Goal: Task Accomplishment & Management: Manage account settings

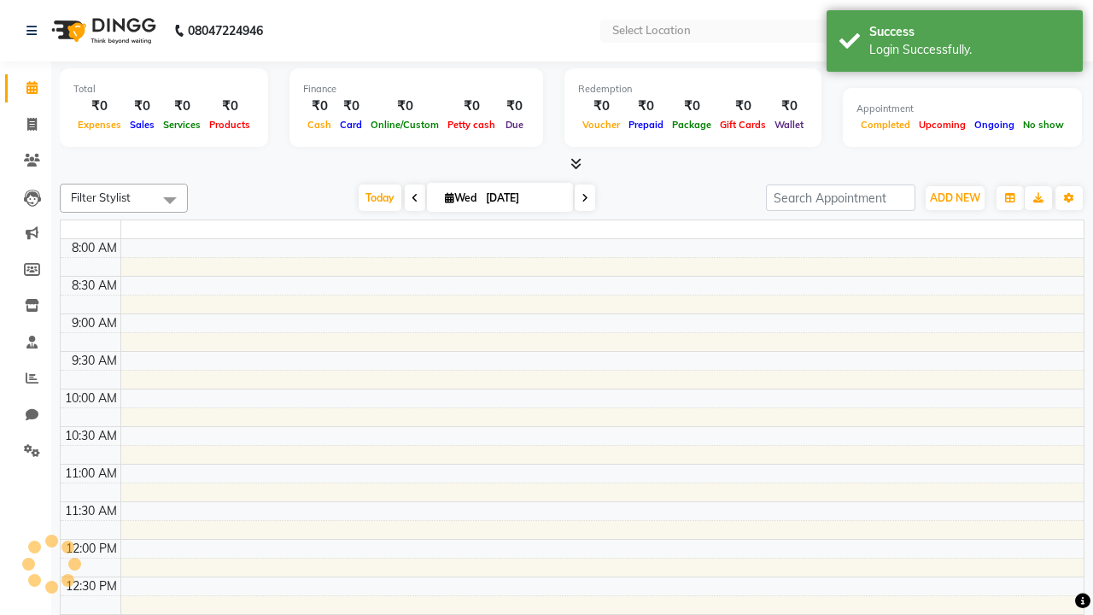
select select "en"
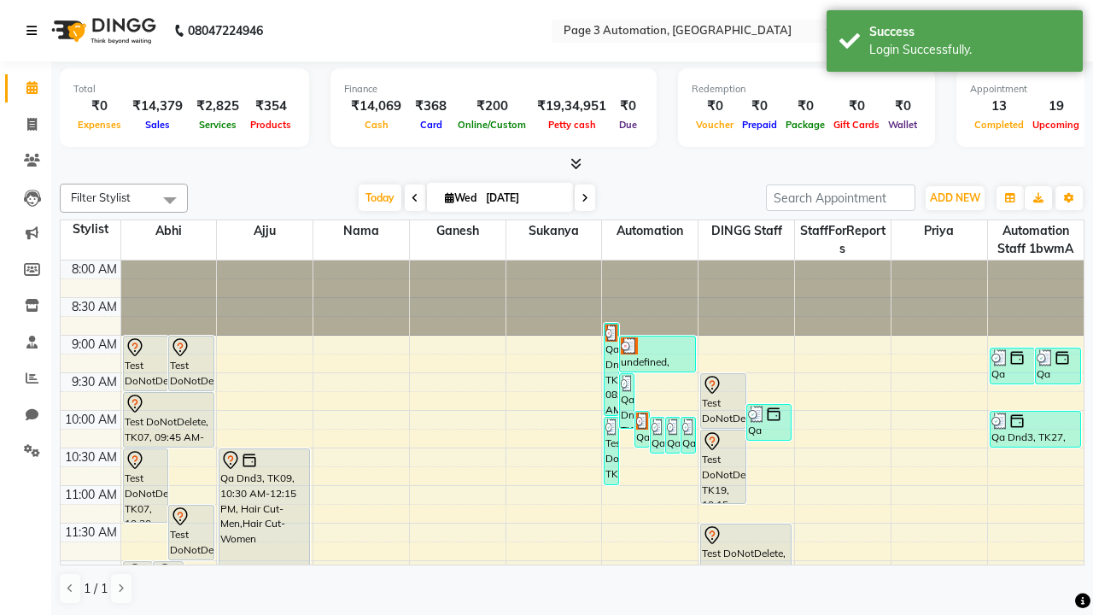
click at [35, 31] on icon at bounding box center [31, 31] width 10 height 12
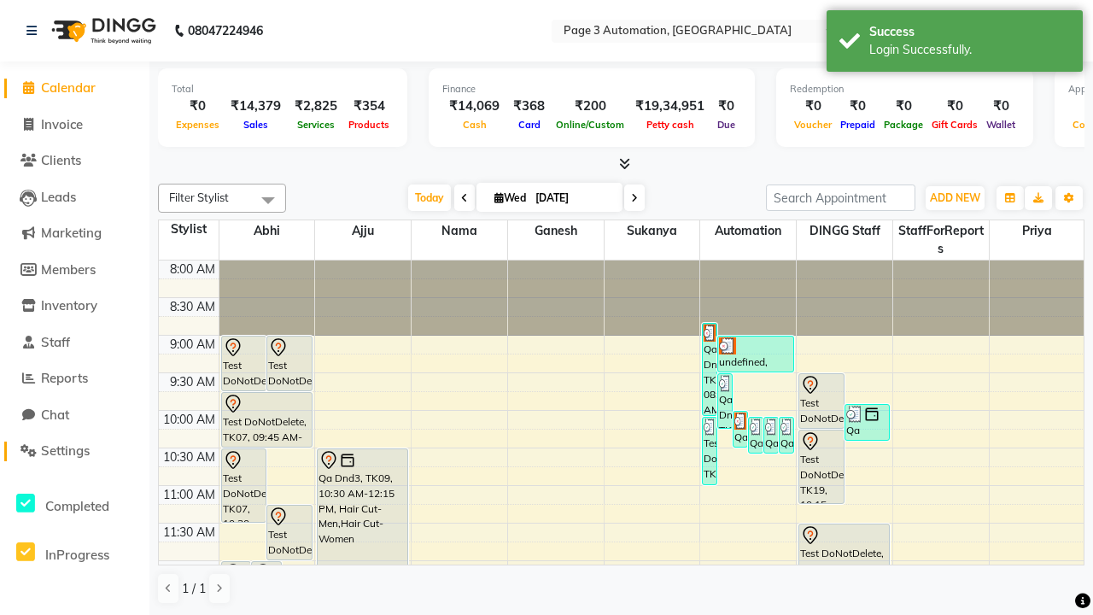
click at [74, 451] on span "Settings" at bounding box center [65, 450] width 49 height 16
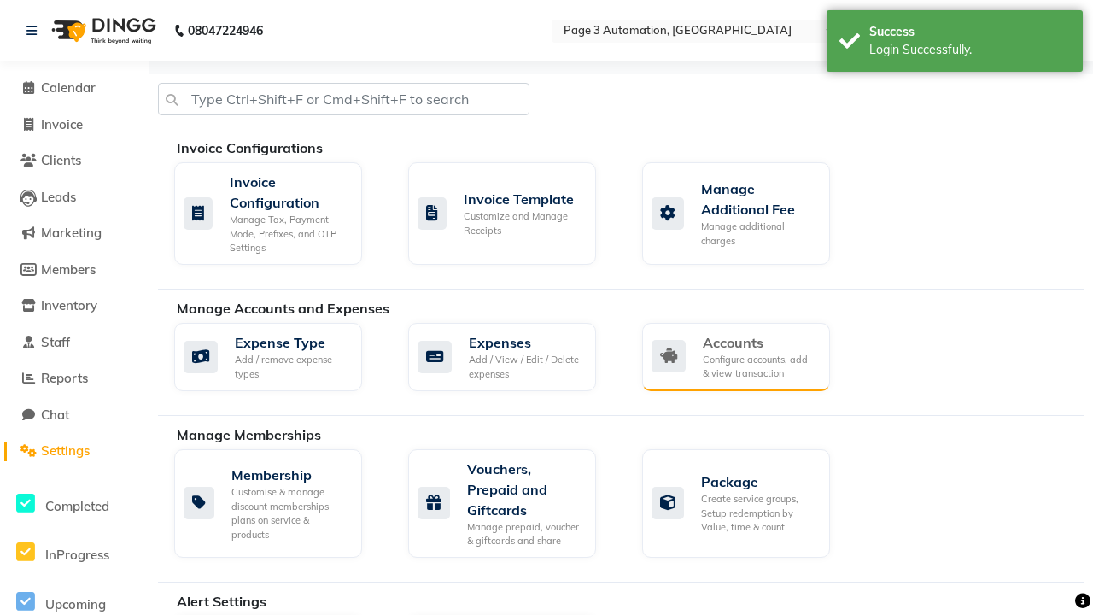
click at [759, 341] on div "Accounts" at bounding box center [760, 342] width 114 height 20
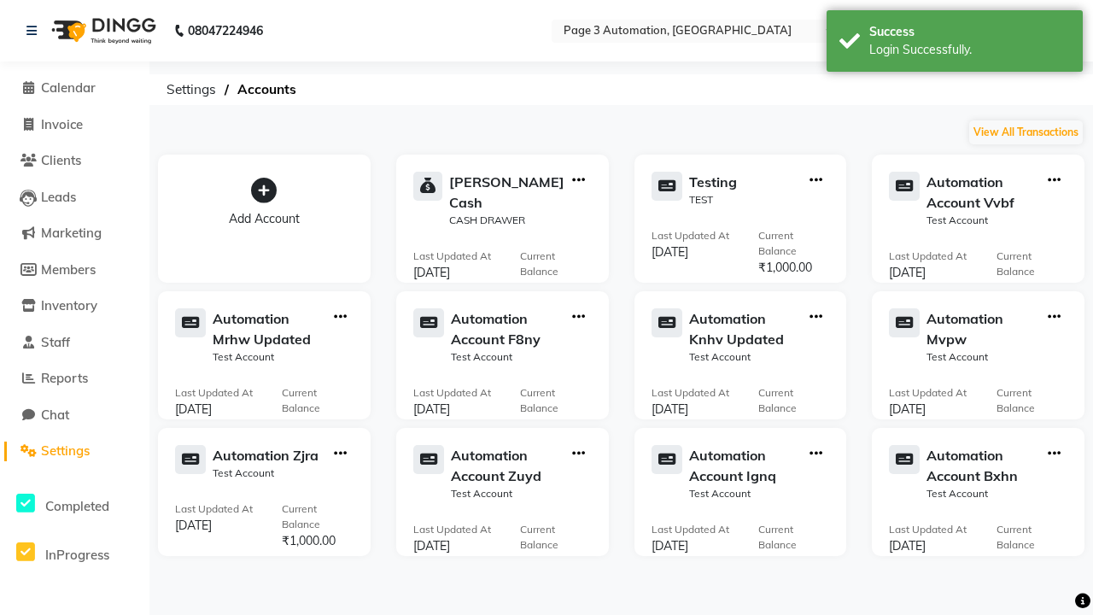
click at [264, 190] on icon at bounding box center [264, 191] width 26 height 26
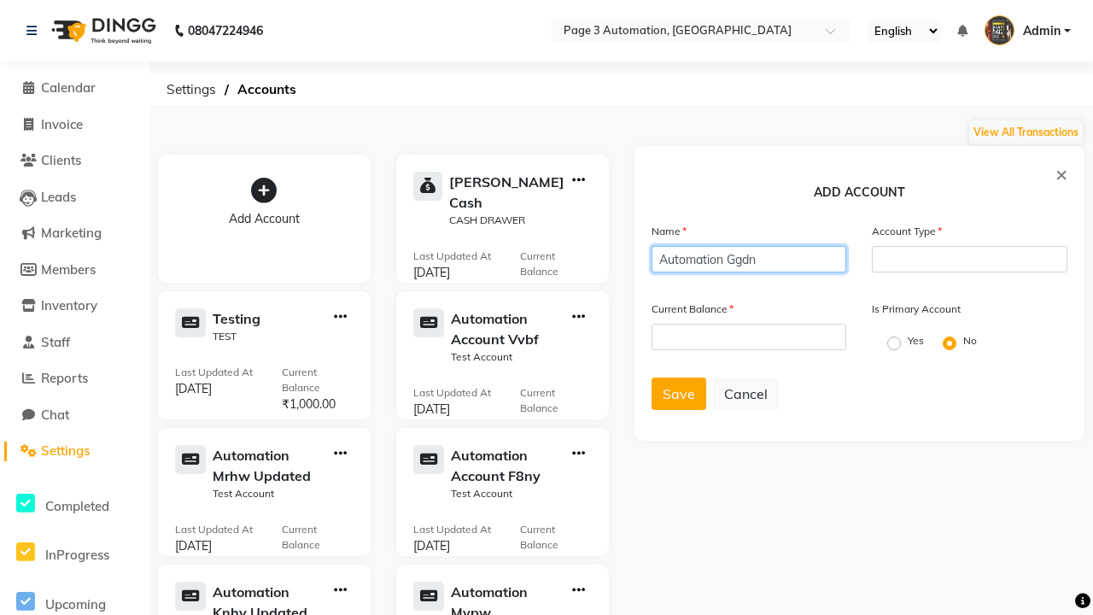
type input "Automation Ggdn"
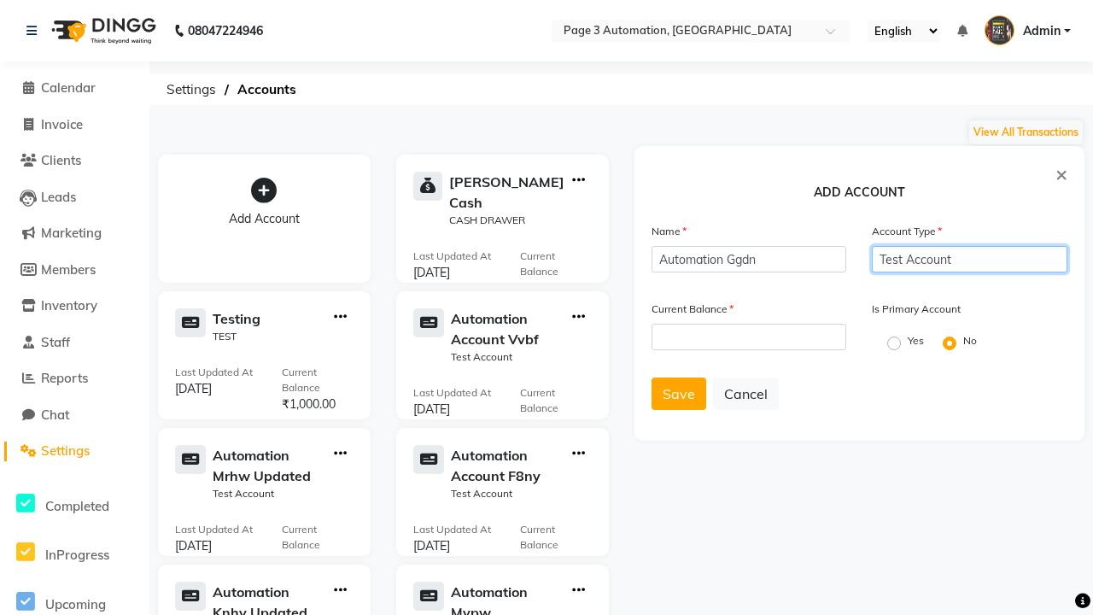
type input "Test Account"
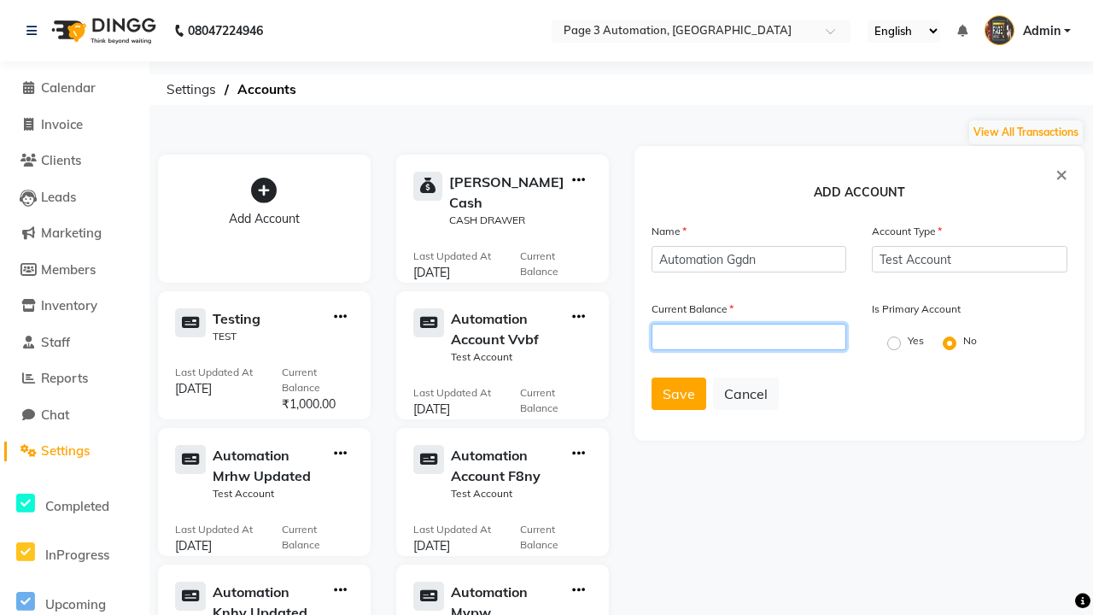
type input "1000"
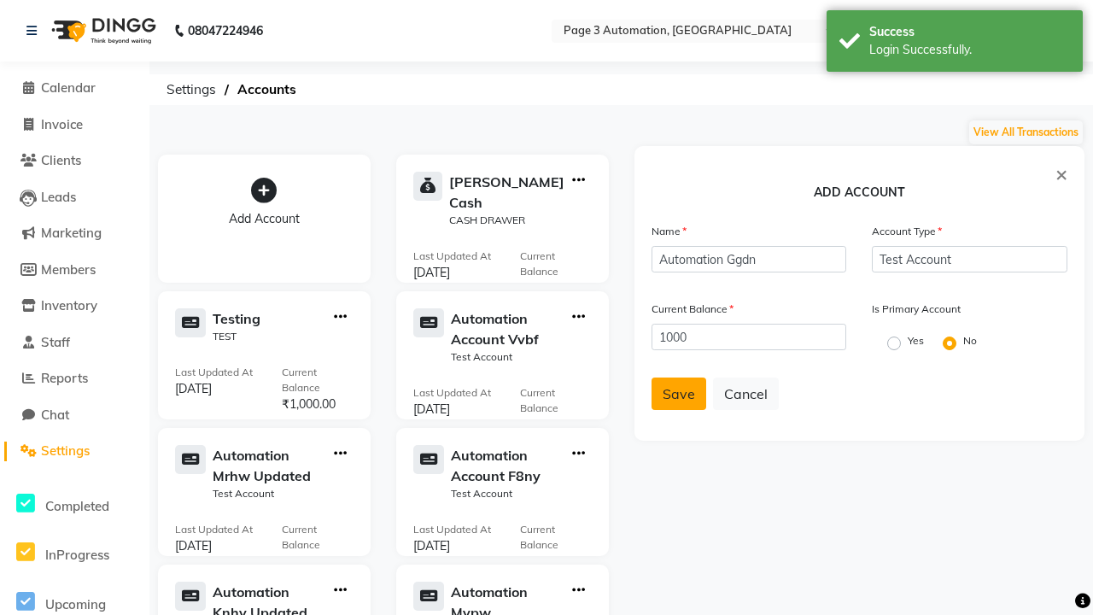
click at [678, 394] on span "Save" at bounding box center [678, 393] width 32 height 17
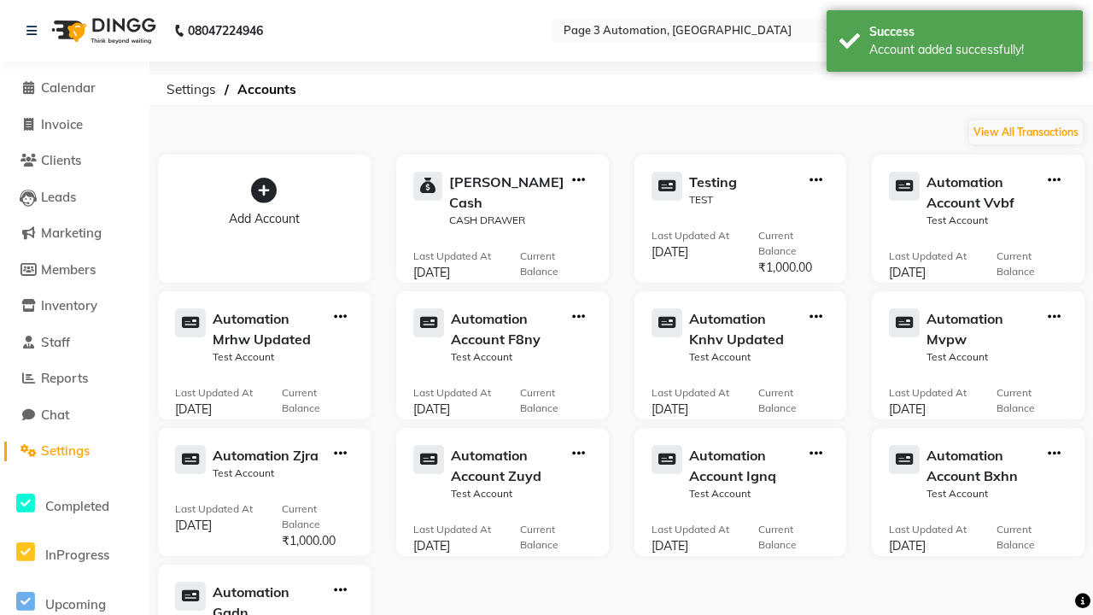
click at [954, 44] on div "Account added successfully!" at bounding box center [969, 50] width 201 height 18
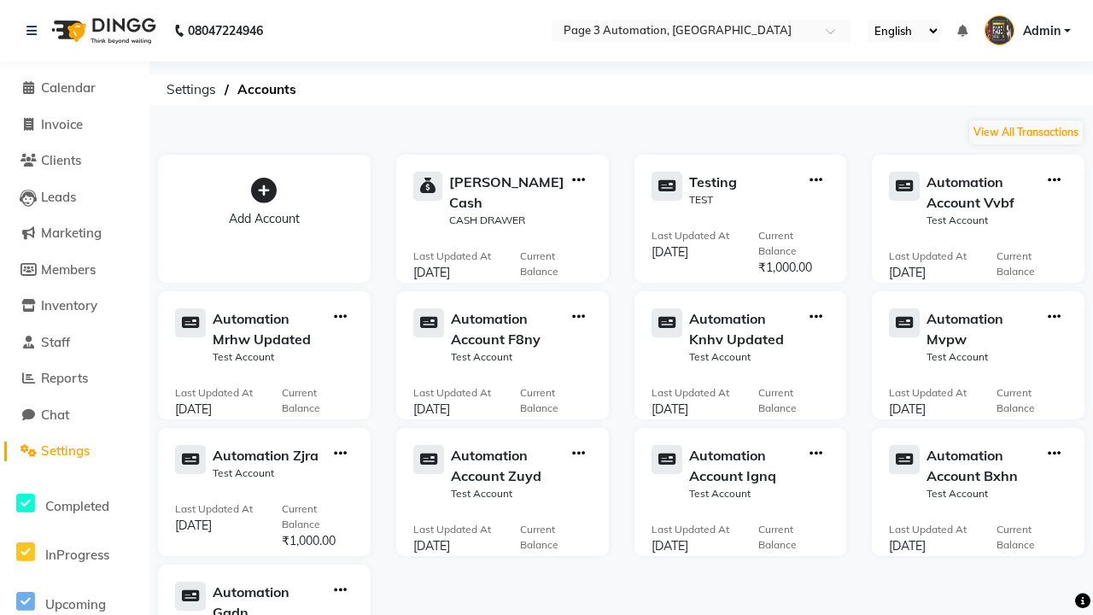
click at [340, 590] on icon "button" at bounding box center [340, 590] width 13 height 1
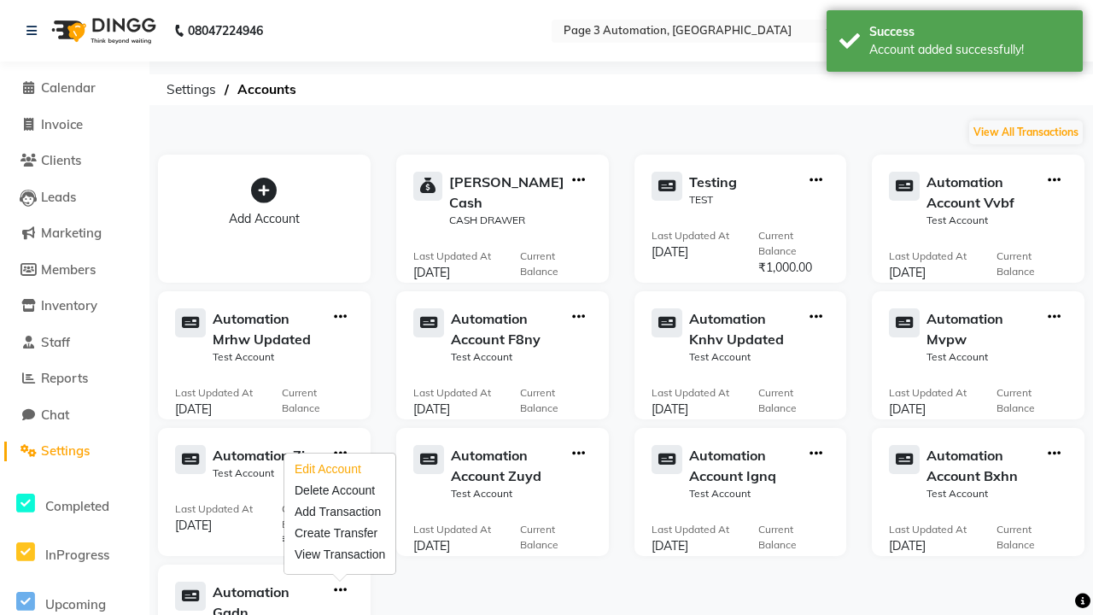
click at [340, 469] on div "Edit Account" at bounding box center [340, 469] width 90 height 18
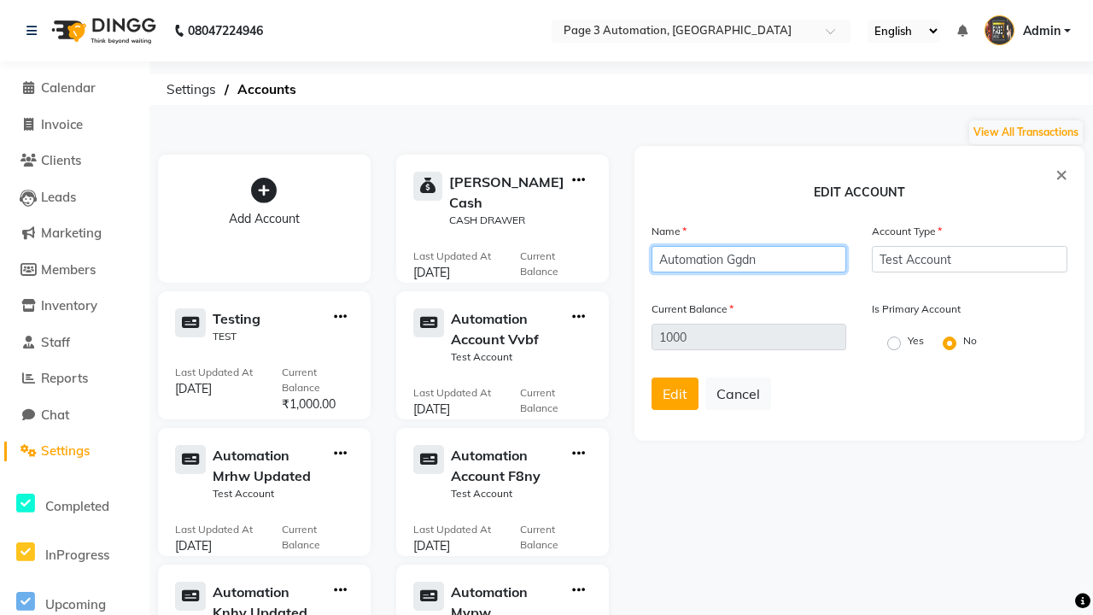
type input "Automation Ggdn Updated"
click at [674, 394] on span "Edit" at bounding box center [674, 393] width 25 height 17
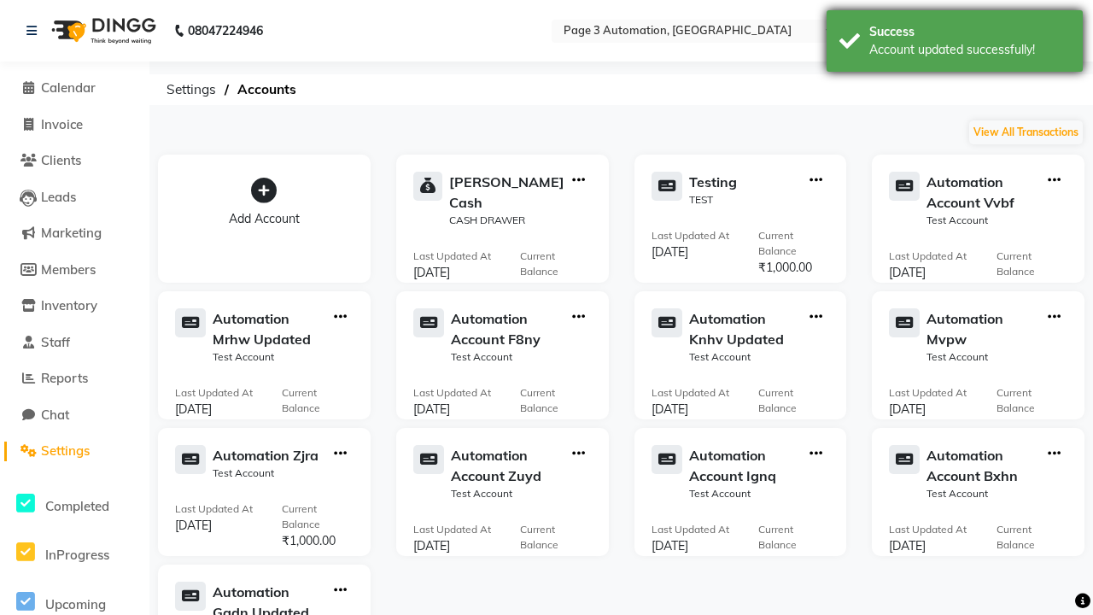
click at [954, 44] on div "Account updated successfully!" at bounding box center [969, 50] width 201 height 18
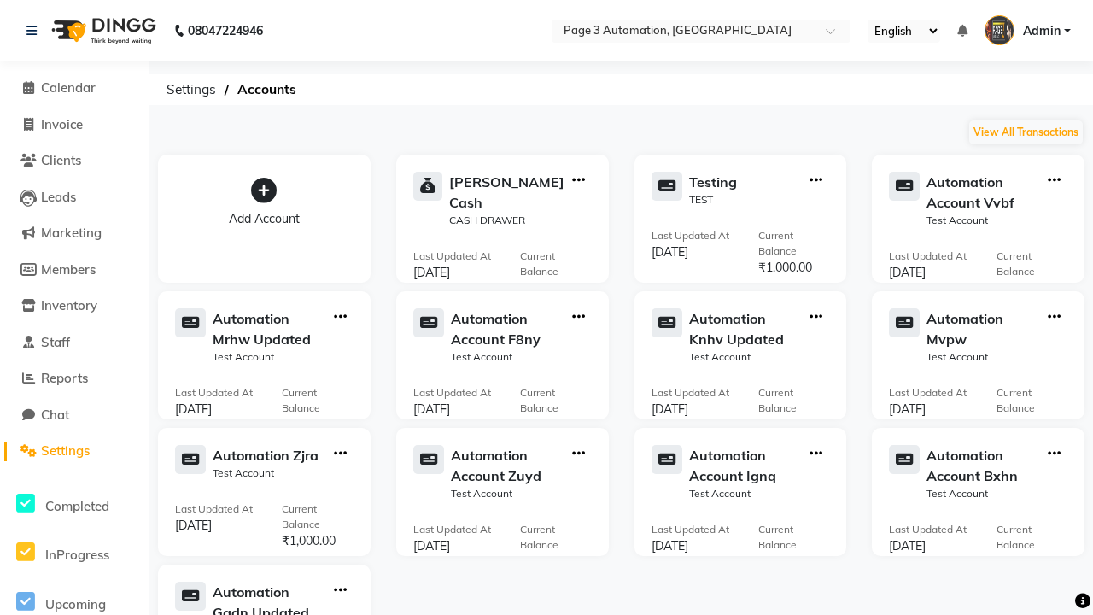
click at [340, 590] on icon "button" at bounding box center [340, 590] width 13 height 1
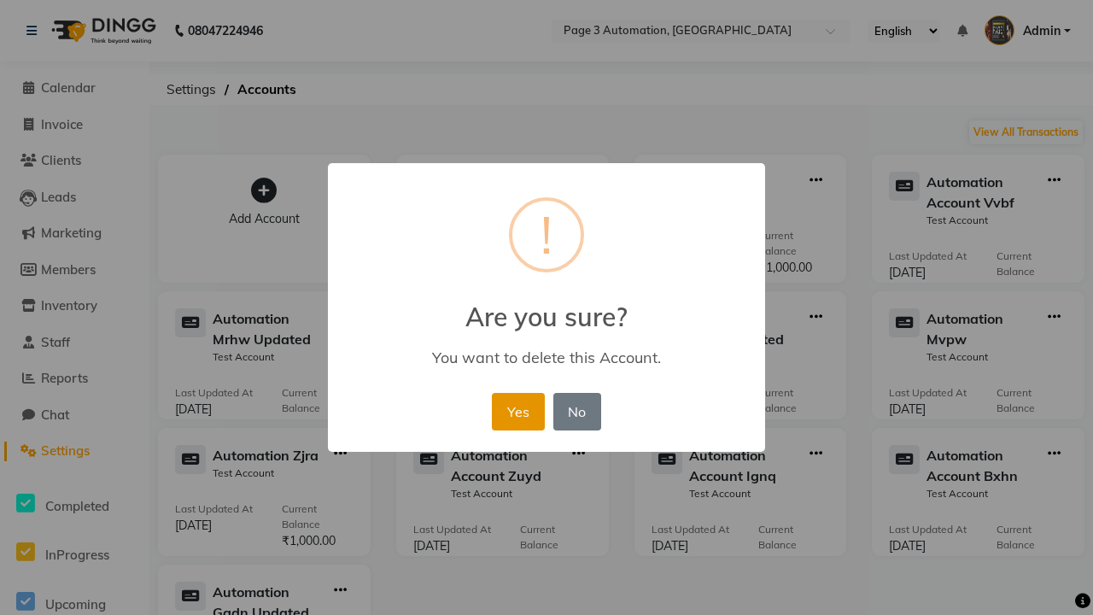
click at [517, 411] on button "Yes" at bounding box center [518, 412] width 52 height 38
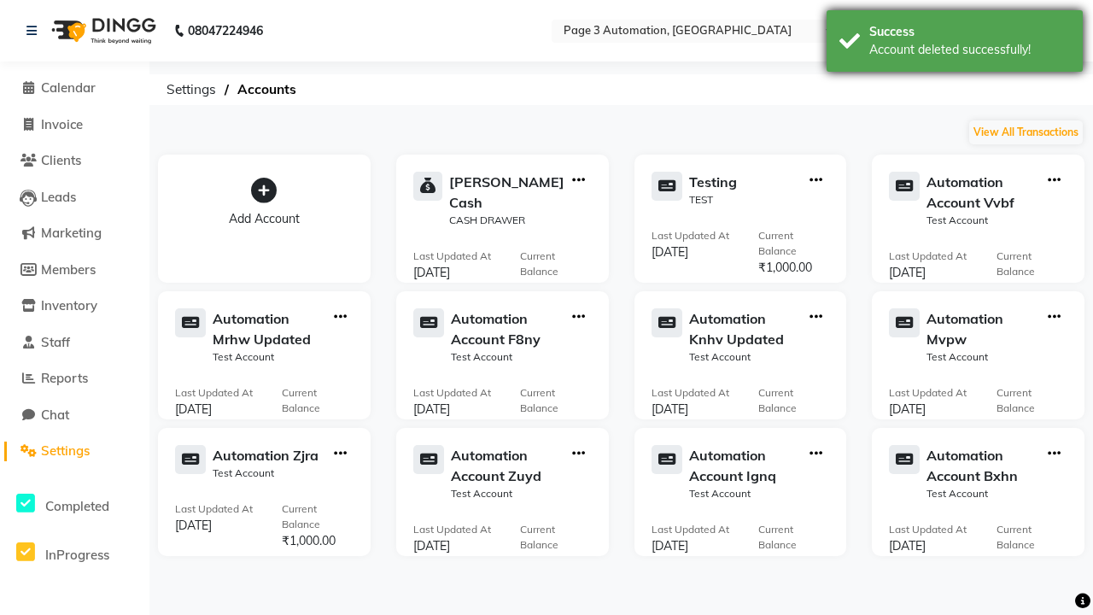
click at [954, 44] on div "Account deleted successfully!" at bounding box center [969, 50] width 201 height 18
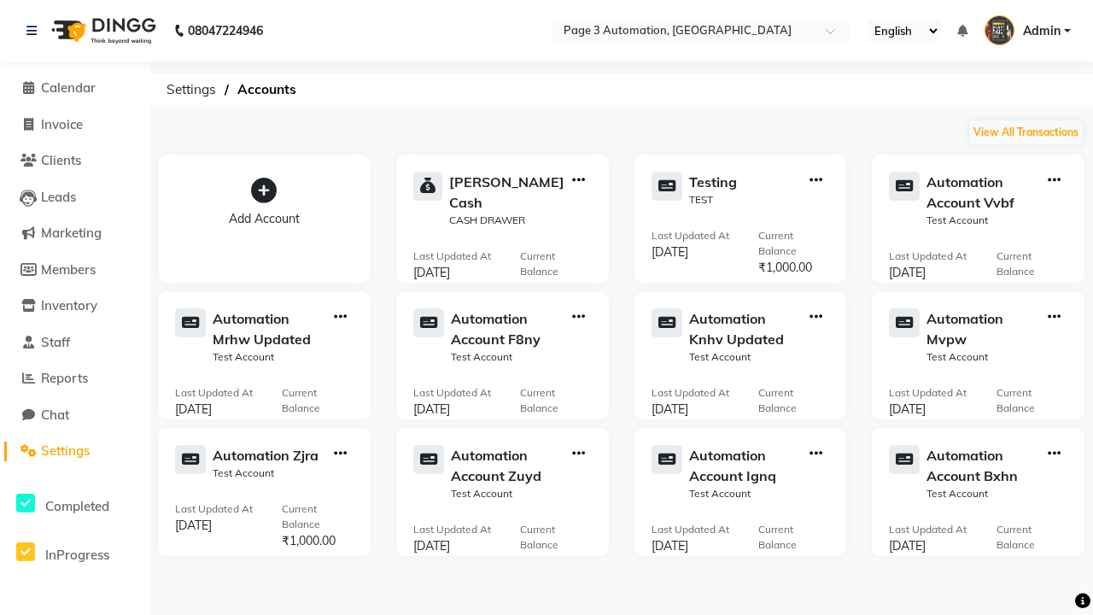
click at [1027, 31] on span "Admin" at bounding box center [1042, 31] width 38 height 18
click at [0, 0] on link "Sign out" at bounding box center [0, 0] width 0 height 0
